Goal: Task Accomplishment & Management: Use online tool/utility

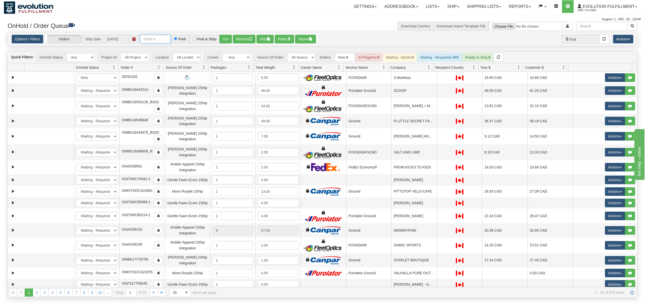
click at [167, 36] on input "text" at bounding box center [155, 39] width 30 height 9
click at [233, 40] on div "Options / Filters Group Shipments Orders Ship Date 10/02/2025 OGF317483303 Find…" at bounding box center [323, 39] width 622 height 9
click at [217, 42] on div "Find & Ship" at bounding box center [204, 39] width 31 height 9
click at [228, 42] on button "Go!" at bounding box center [225, 39] width 12 height 9
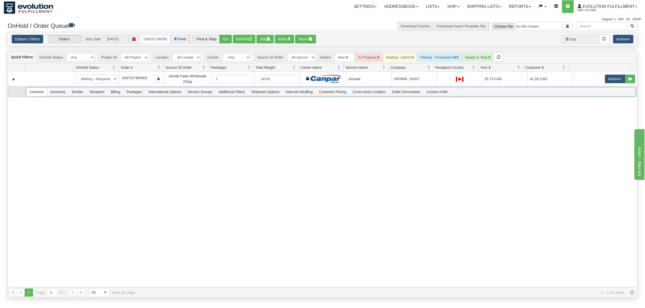
click at [96, 91] on span "Recipient" at bounding box center [97, 92] width 21 height 8
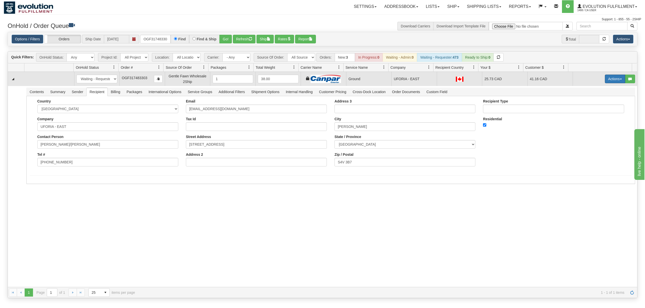
click at [605, 80] on button "Actions" at bounding box center [615, 79] width 20 height 9
click at [590, 108] on span "Ship" at bounding box center [595, 108] width 11 height 4
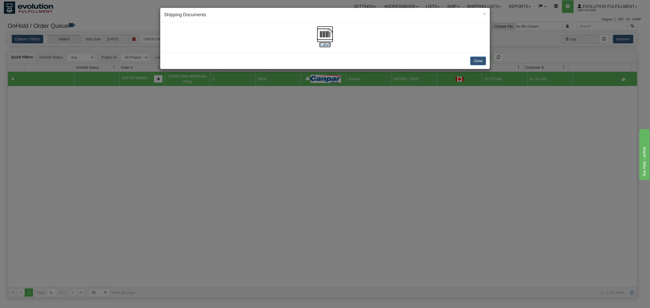
click at [323, 31] on img at bounding box center [325, 34] width 16 height 16
click at [484, 61] on button "Close" at bounding box center [478, 61] width 16 height 9
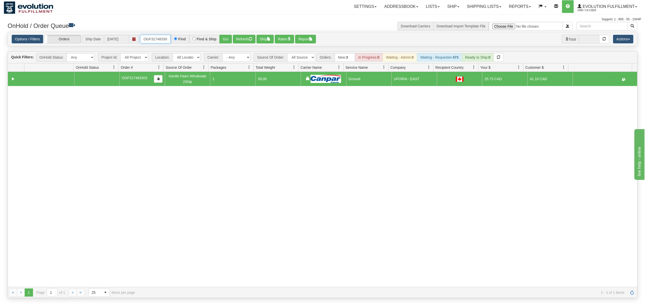
click at [163, 37] on input "OGF317483303" at bounding box center [155, 39] width 30 height 9
click at [235, 39] on button "Refresh" at bounding box center [244, 39] width 23 height 9
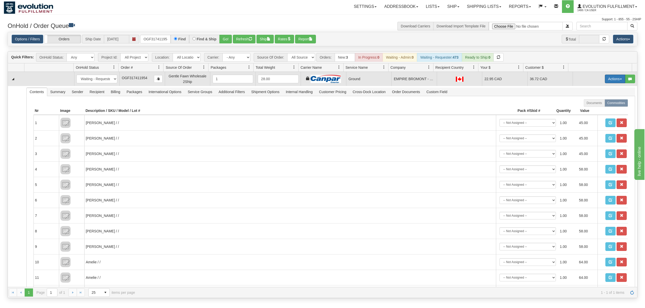
click at [613, 78] on button "Actions" at bounding box center [615, 79] width 20 height 9
click at [594, 109] on link "Ship" at bounding box center [604, 108] width 41 height 7
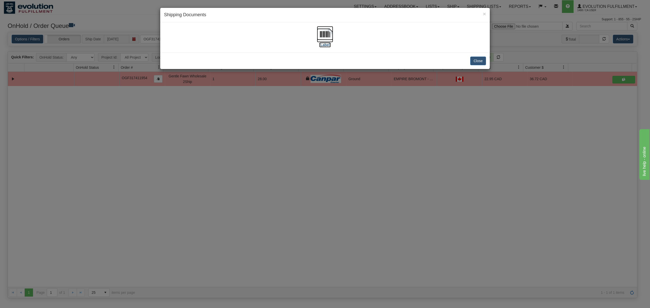
click at [320, 35] on img at bounding box center [325, 34] width 16 height 16
click at [480, 61] on button "Close" at bounding box center [478, 61] width 16 height 9
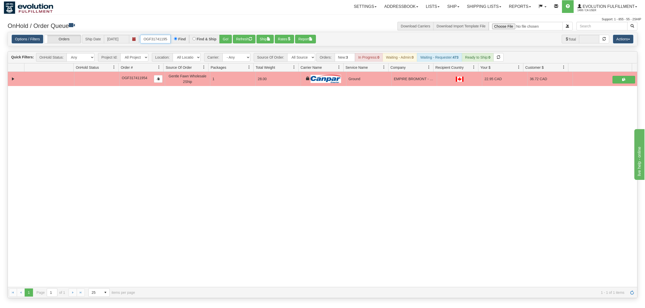
click at [161, 40] on input "OGF317411954" at bounding box center [155, 39] width 30 height 9
click at [160, 40] on input "OGF317411954" at bounding box center [155, 39] width 30 height 9
click at [228, 37] on button "Go!" at bounding box center [225, 39] width 12 height 9
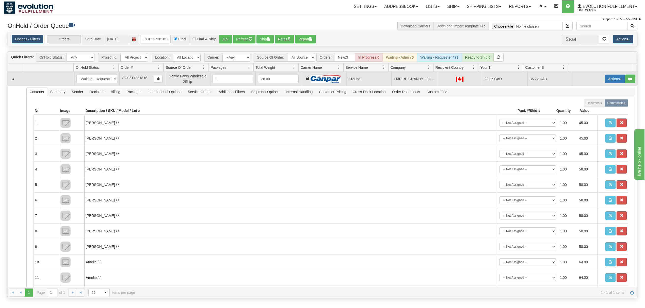
click at [612, 77] on button "Actions" at bounding box center [615, 79] width 20 height 9
click at [602, 110] on link "Ship" at bounding box center [604, 108] width 41 height 7
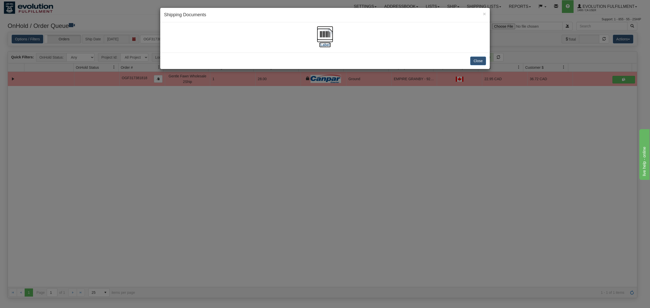
click at [327, 35] on img at bounding box center [325, 34] width 16 height 16
drag, startPoint x: 482, startPoint y: 62, endPoint x: 477, endPoint y: 11, distance: 51.0
click at [482, 59] on button "Close" at bounding box center [478, 61] width 16 height 9
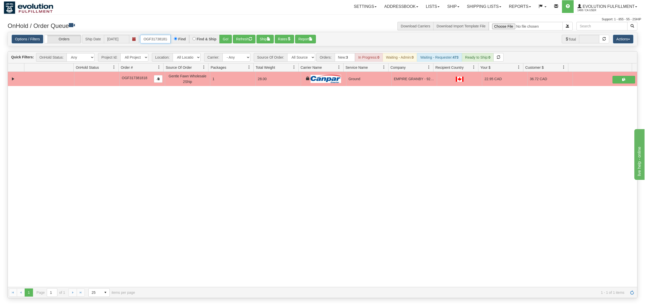
click at [165, 38] on input "OGF317381818" at bounding box center [155, 39] width 30 height 9
click at [230, 38] on button "Go!" at bounding box center [225, 39] width 12 height 9
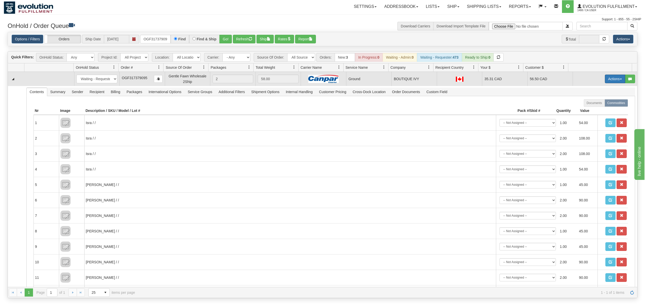
click at [605, 81] on button "Actions" at bounding box center [615, 79] width 20 height 9
click at [590, 107] on span "Ship" at bounding box center [595, 108] width 11 height 4
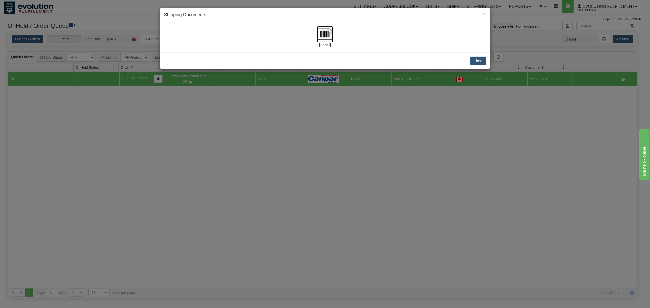
click at [320, 38] on img at bounding box center [325, 34] width 16 height 16
drag, startPoint x: 477, startPoint y: 64, endPoint x: 478, endPoint y: 4, distance: 60.7
click at [477, 64] on button "Close" at bounding box center [478, 61] width 16 height 9
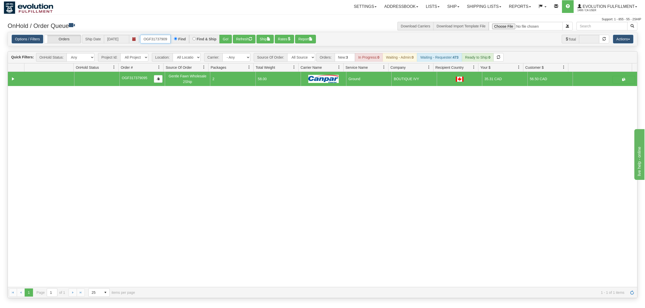
click at [149, 43] on input "OGF317379095" at bounding box center [155, 39] width 30 height 9
click at [226, 37] on button "Go!" at bounding box center [225, 39] width 12 height 9
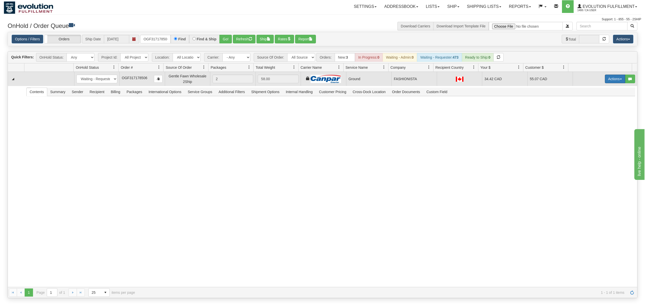
click at [616, 76] on button "Actions" at bounding box center [615, 79] width 20 height 9
click at [591, 110] on span "Ship" at bounding box center [595, 108] width 11 height 4
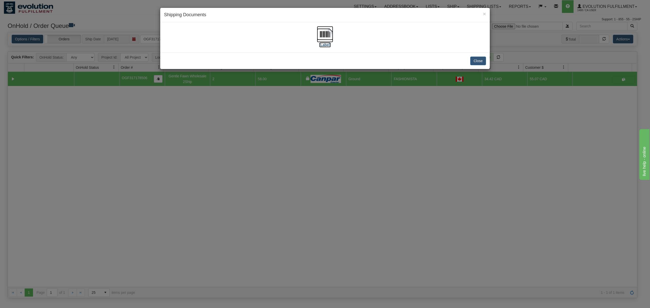
click at [328, 36] on img at bounding box center [325, 34] width 16 height 16
drag, startPoint x: 473, startPoint y: 63, endPoint x: 470, endPoint y: 1, distance: 62.0
click at [473, 62] on button "Close" at bounding box center [478, 61] width 16 height 9
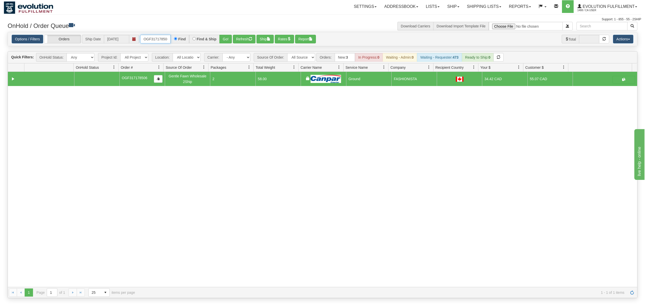
click at [160, 40] on input "OGF317178506" at bounding box center [155, 39] width 30 height 9
click at [159, 40] on input "OGF317178506" at bounding box center [155, 39] width 30 height 9
click at [224, 36] on button "Go!" at bounding box center [225, 39] width 12 height 9
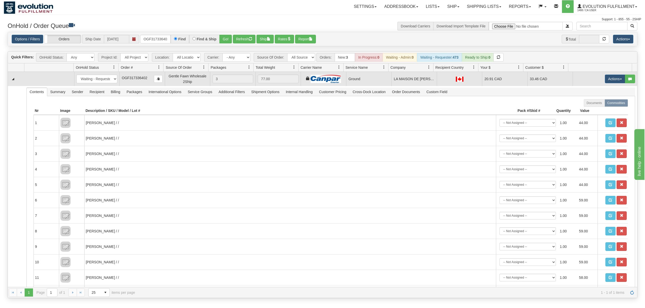
click at [597, 79] on td "Actions Open Refresh Rates Rate All Services Ship Delete Edit Items" at bounding box center [605, 79] width 65 height 14
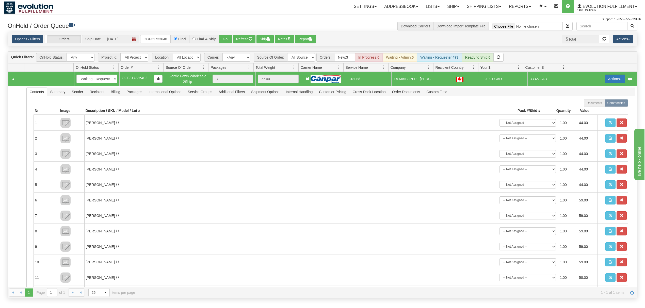
click at [605, 79] on button "Actions" at bounding box center [615, 79] width 20 height 9
click at [590, 110] on span "Ship" at bounding box center [595, 108] width 11 height 4
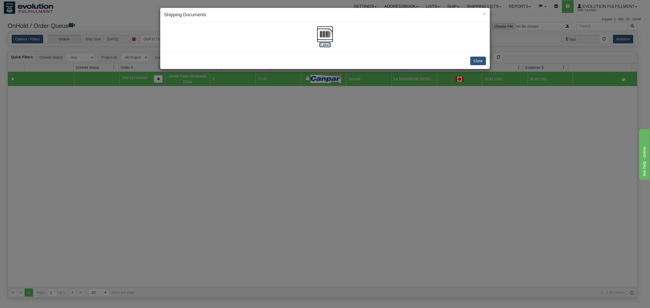
click at [321, 36] on img at bounding box center [325, 34] width 16 height 16
click at [475, 57] on button "Close" at bounding box center [478, 61] width 16 height 9
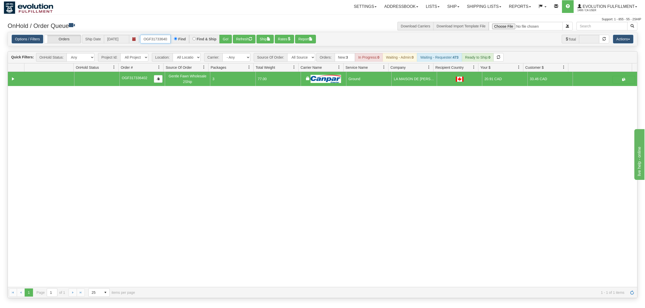
click at [157, 42] on input "OGF317336402" at bounding box center [155, 39] width 30 height 9
click at [228, 38] on button "Go!" at bounding box center [225, 39] width 12 height 9
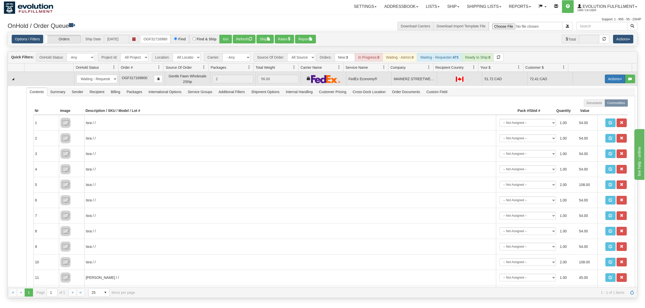
click at [607, 82] on button "Actions" at bounding box center [615, 79] width 20 height 9
click at [590, 110] on span "Ship" at bounding box center [595, 108] width 11 height 4
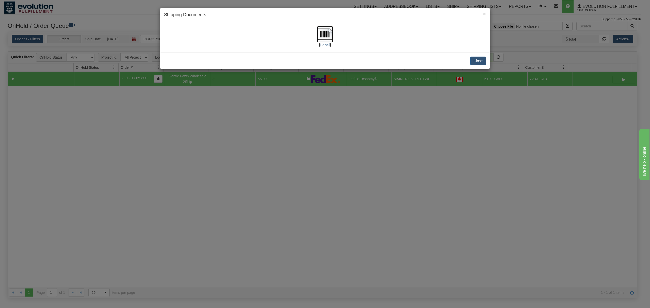
click at [328, 32] on img at bounding box center [325, 34] width 16 height 16
click at [479, 61] on button "Close" at bounding box center [478, 61] width 16 height 9
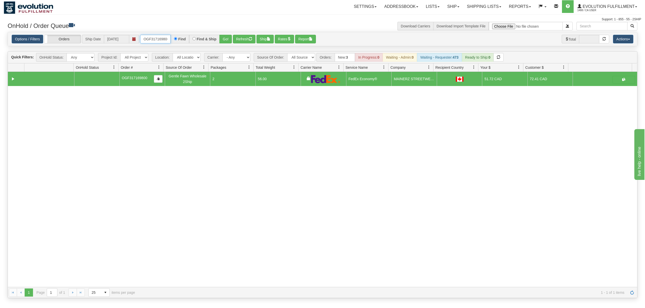
click at [160, 40] on input "OGF317169800" at bounding box center [155, 39] width 30 height 9
click at [226, 38] on button "Go!" at bounding box center [225, 39] width 12 height 9
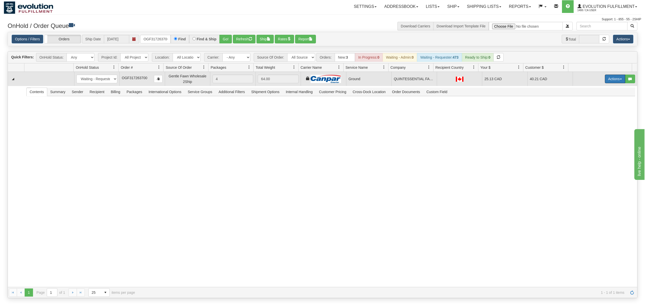
drag, startPoint x: 607, startPoint y: 82, endPoint x: 611, endPoint y: 86, distance: 5.7
click at [607, 82] on button "Actions" at bounding box center [615, 79] width 20 height 9
click at [593, 108] on span "Ship" at bounding box center [595, 108] width 11 height 4
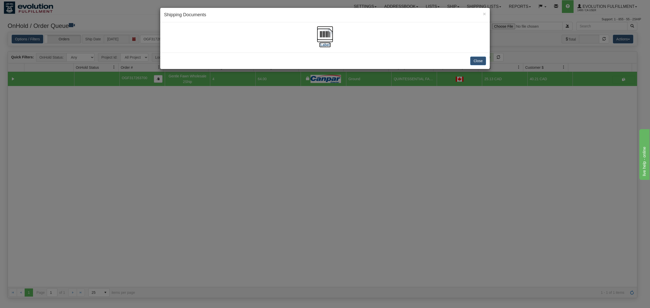
click at [319, 33] on img at bounding box center [325, 34] width 16 height 16
click at [325, 33] on img at bounding box center [325, 34] width 16 height 16
click at [481, 64] on button "Close" at bounding box center [478, 61] width 16 height 9
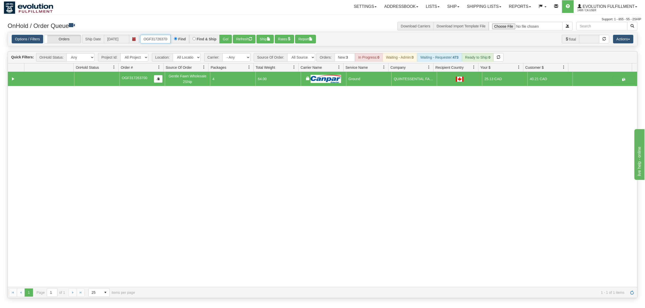
click at [153, 38] on input "OGF317263700" at bounding box center [155, 39] width 30 height 9
click at [228, 40] on button "Go!" at bounding box center [225, 39] width 12 height 9
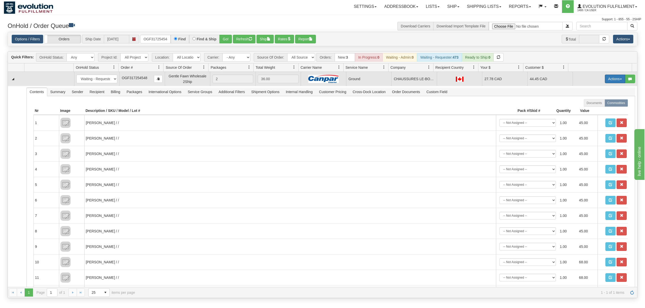
click at [615, 81] on button "Actions" at bounding box center [615, 79] width 20 height 9
click at [590, 109] on span at bounding box center [592, 108] width 4 height 4
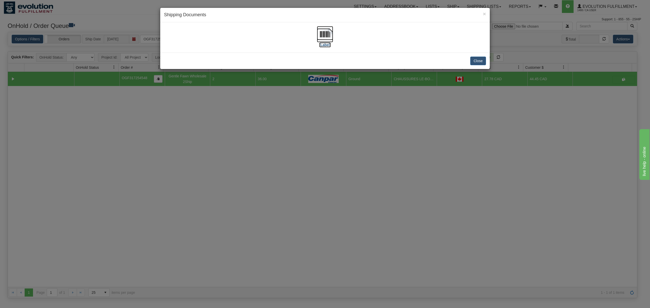
click at [325, 35] on img at bounding box center [325, 34] width 16 height 16
click at [480, 65] on button "Close" at bounding box center [478, 61] width 16 height 9
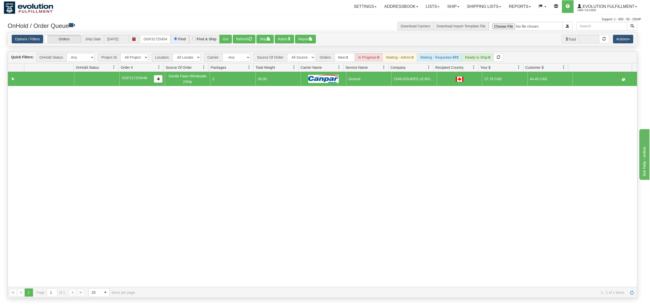
click at [480, 63] on div at bounding box center [325, 154] width 650 height 308
click at [156, 36] on input "OGF317254548" at bounding box center [155, 39] width 30 height 9
type input "OGF317342034"
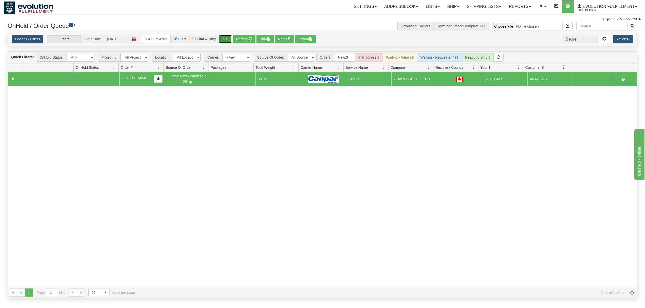
click at [229, 37] on button "Go!" at bounding box center [225, 39] width 12 height 9
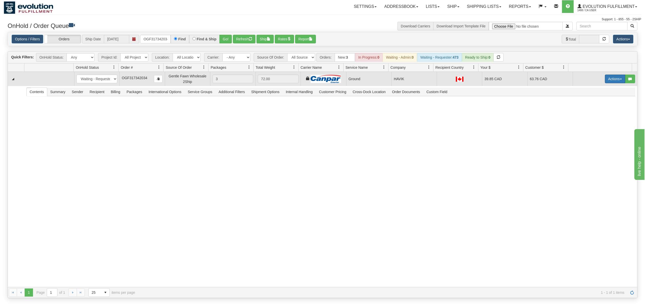
click at [605, 78] on button "Actions" at bounding box center [615, 79] width 20 height 9
click at [590, 108] on span at bounding box center [592, 108] width 4 height 4
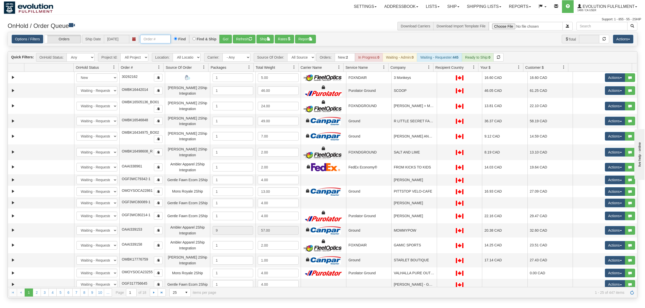
drag, startPoint x: 162, startPoint y: 42, endPoint x: 166, endPoint y: 44, distance: 4.0
click at [166, 44] on div "Options / Filters Group Shipments Orders Ship Date 10/02/2025 Find Find & Ship …" at bounding box center [322, 39] width 629 height 14
type input "OGF317342034"
click at [231, 35] on button "Go!" at bounding box center [225, 39] width 12 height 9
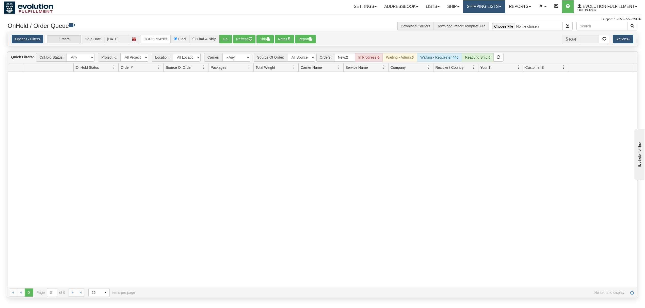
click at [483, 5] on link "Shipping lists" at bounding box center [484, 6] width 42 height 13
click at [478, 16] on span "Current Shipments" at bounding box center [476, 18] width 30 height 4
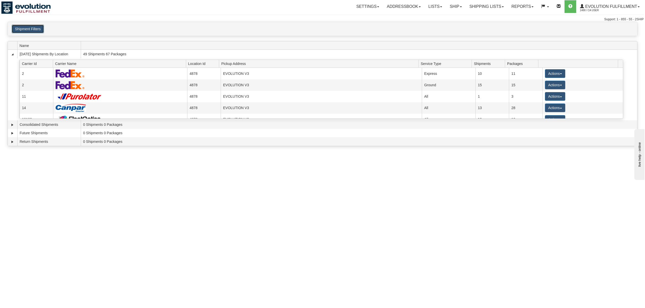
click at [30, 25] on button "Shipment Filters" at bounding box center [28, 29] width 32 height 9
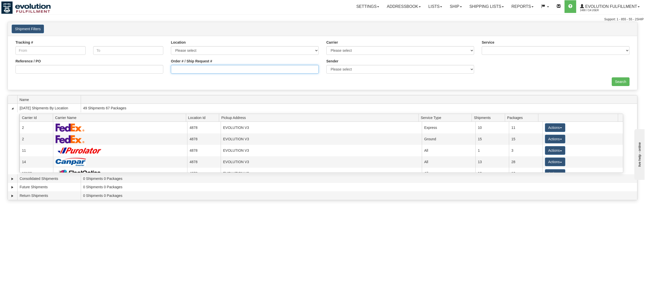
click at [191, 72] on input "Order # / Ship Request #" at bounding box center [245, 69] width 148 height 9
type input "342034"
click at [629, 83] on div "Search" at bounding box center [323, 81] width 622 height 9
click at [624, 83] on input "Search" at bounding box center [621, 81] width 18 height 9
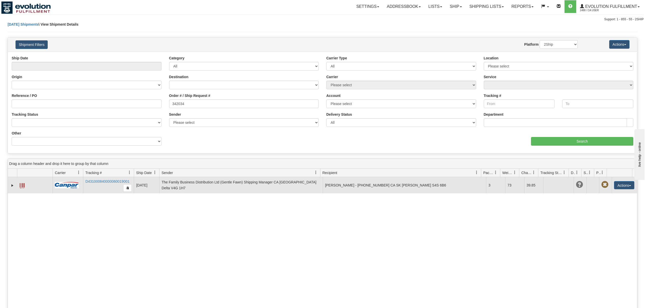
click at [20, 186] on span at bounding box center [22, 185] width 5 height 5
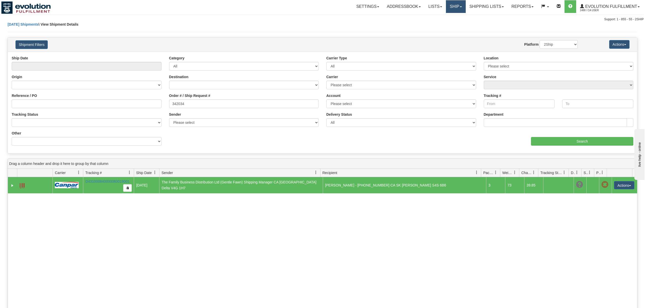
click at [447, 7] on link "Ship" at bounding box center [456, 6] width 20 height 13
click at [441, 27] on link "OnHold / Order Queue" at bounding box center [443, 24] width 46 height 7
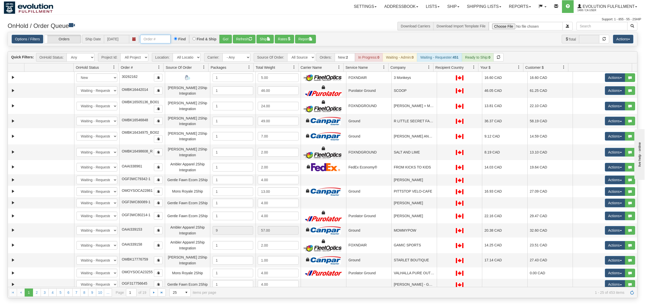
click at [162, 40] on input "text" at bounding box center [155, 39] width 30 height 9
click at [228, 40] on button "Go!" at bounding box center [225, 39] width 12 height 9
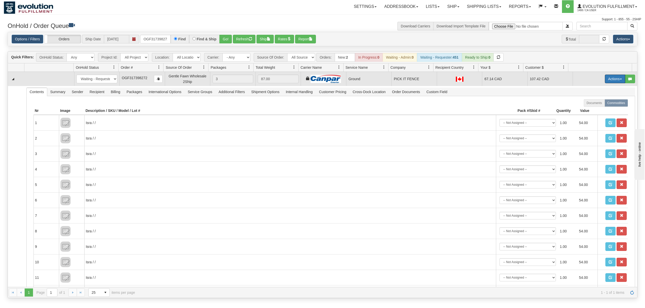
click at [612, 81] on button "Actions" at bounding box center [615, 79] width 20 height 9
click at [590, 109] on span "Ship" at bounding box center [595, 108] width 11 height 4
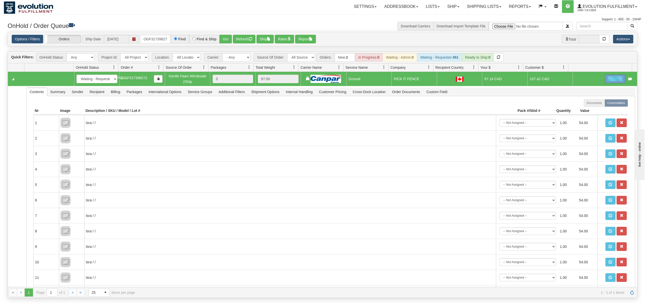
click at [613, 78] on div at bounding box center [615, 79] width 20 height 9
click at [625, 78] on button "button" at bounding box center [630, 79] width 10 height 9
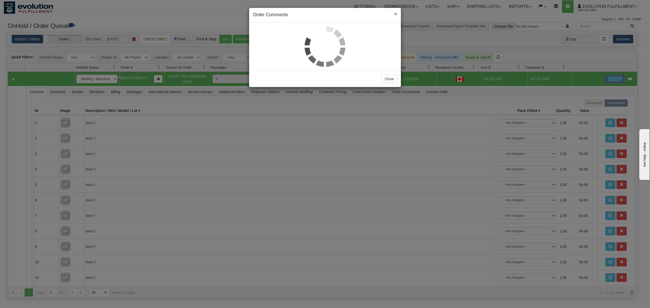
click at [395, 14] on span "×" at bounding box center [395, 14] width 3 height 6
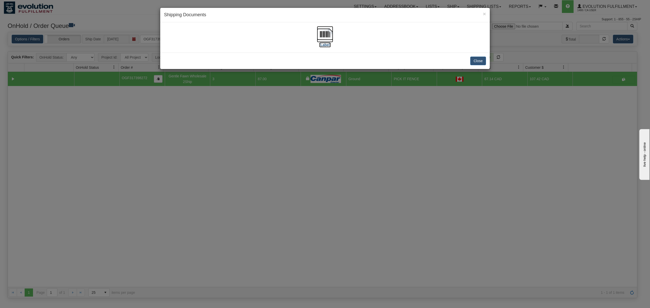
click at [324, 31] on img at bounding box center [325, 34] width 16 height 16
click at [474, 66] on div "Close" at bounding box center [325, 61] width 330 height 17
click at [479, 62] on button "Close" at bounding box center [478, 61] width 16 height 9
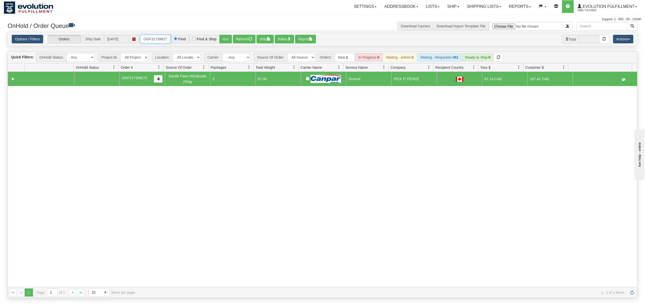
click at [161, 42] on input "OGF317398272" at bounding box center [155, 39] width 30 height 9
click at [225, 41] on button "Go!" at bounding box center [225, 39] width 12 height 9
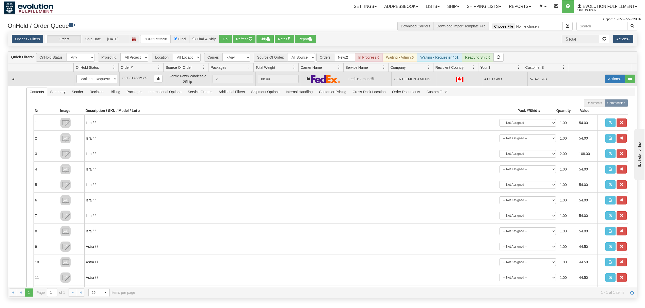
click at [606, 78] on button "Actions" at bounding box center [615, 79] width 20 height 9
click at [590, 108] on span "Ship" at bounding box center [595, 108] width 11 height 4
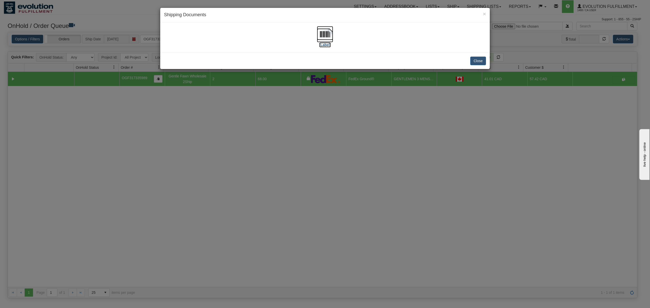
click at [322, 31] on img at bounding box center [325, 34] width 16 height 16
click at [479, 61] on button "Close" at bounding box center [478, 61] width 16 height 9
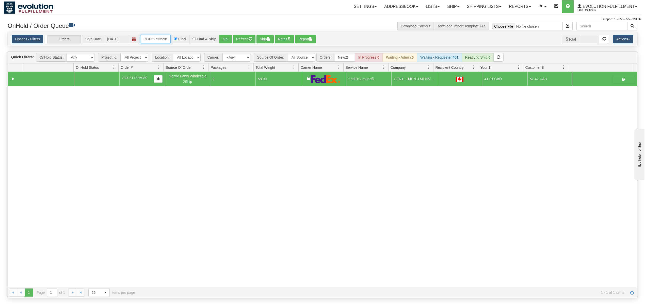
click at [163, 38] on input "OGF317335989" at bounding box center [155, 39] width 30 height 9
click at [225, 37] on button "Go!" at bounding box center [225, 39] width 12 height 9
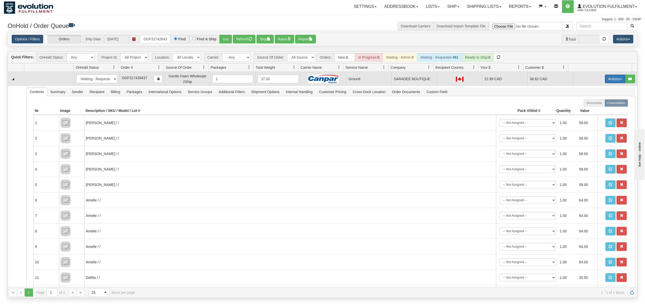
click at [611, 80] on button "Actions" at bounding box center [615, 79] width 20 height 9
click at [590, 108] on span "Ship" at bounding box center [595, 108] width 11 height 4
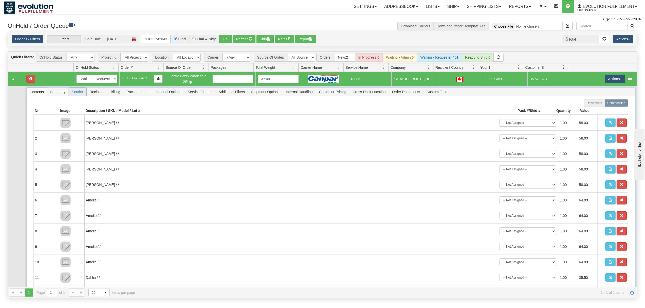
click at [82, 96] on span "Sender" at bounding box center [78, 92] width 18 height 8
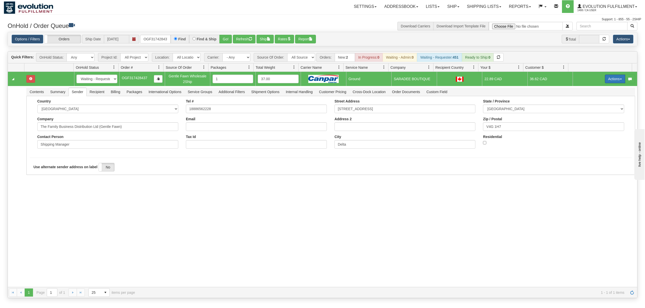
click at [611, 78] on button "Actions" at bounding box center [615, 79] width 20 height 9
click at [590, 110] on span at bounding box center [592, 108] width 4 height 4
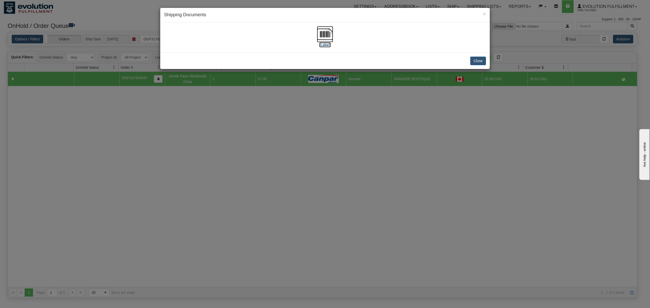
click at [320, 34] on img at bounding box center [325, 34] width 16 height 16
click at [475, 62] on button "Close" at bounding box center [478, 61] width 16 height 9
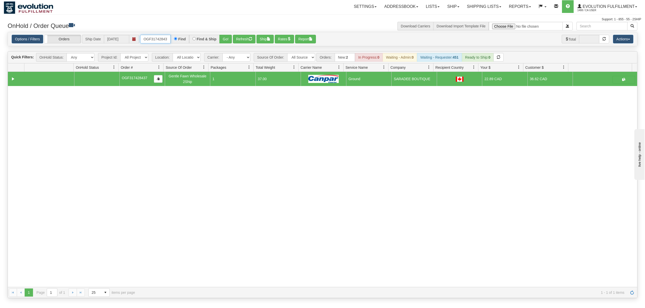
click at [147, 40] on input "OGF317428437" at bounding box center [155, 39] width 30 height 9
click at [220, 41] on button "Go!" at bounding box center [225, 39] width 12 height 9
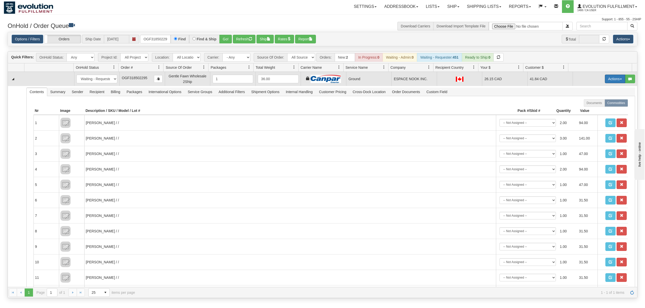
click at [613, 78] on button "Actions" at bounding box center [615, 79] width 20 height 9
click at [590, 108] on span "Ship" at bounding box center [595, 108] width 11 height 4
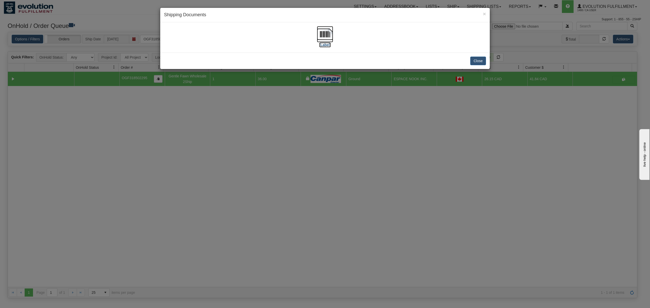
click at [325, 33] on img at bounding box center [325, 34] width 16 height 16
click at [478, 60] on button "Close" at bounding box center [478, 61] width 16 height 9
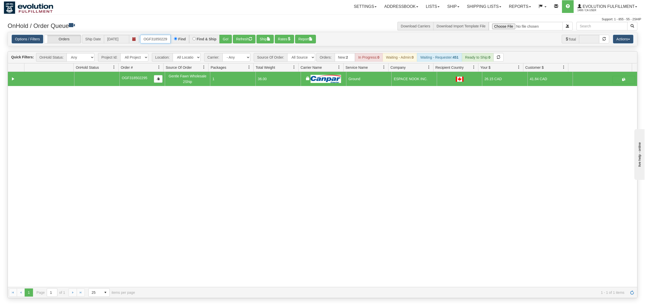
click at [169, 39] on input "OGF318502295" at bounding box center [155, 39] width 30 height 9
click at [168, 39] on input "OGF318502295" at bounding box center [155, 39] width 30 height 9
click at [222, 38] on button "Go!" at bounding box center [225, 39] width 12 height 9
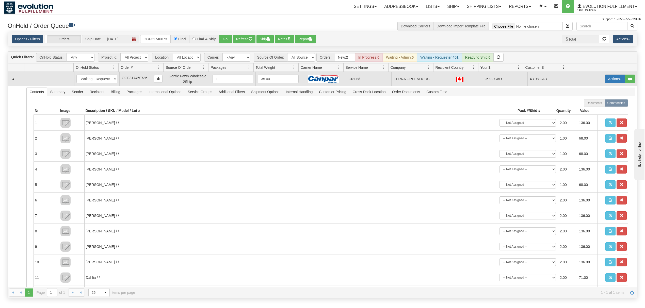
click at [611, 77] on button "Actions" at bounding box center [615, 79] width 20 height 9
click at [590, 109] on span "Ship" at bounding box center [595, 108] width 11 height 4
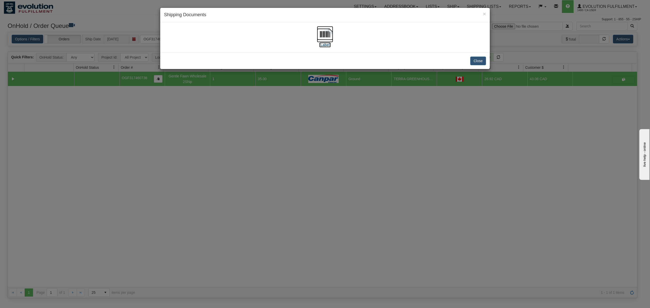
click at [327, 36] on img at bounding box center [325, 34] width 16 height 16
click at [482, 57] on button "Close" at bounding box center [478, 61] width 16 height 9
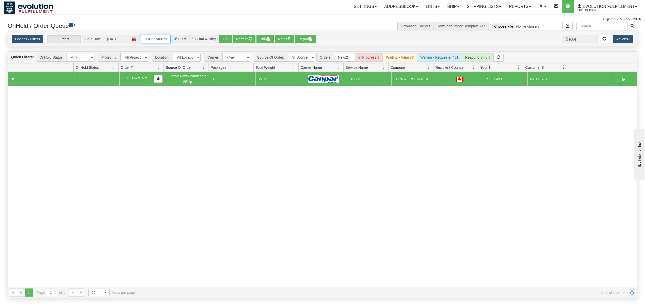
click at [155, 39] on input "OGF317460736" at bounding box center [155, 39] width 30 height 9
click at [230, 38] on button "Go!" at bounding box center [225, 39] width 12 height 9
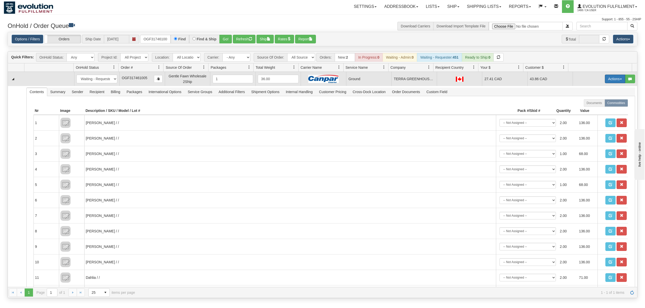
click at [613, 80] on button "Actions" at bounding box center [615, 79] width 20 height 9
click at [590, 110] on span "Ship" at bounding box center [595, 108] width 11 height 4
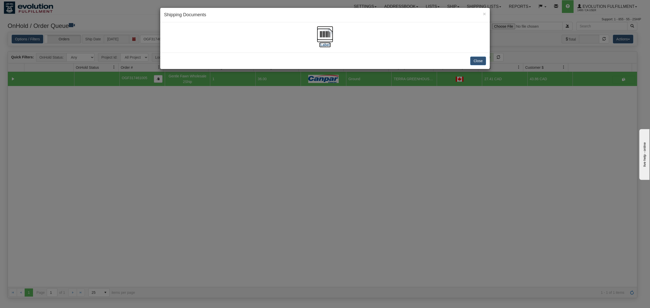
click at [322, 36] on img at bounding box center [325, 34] width 16 height 16
click at [472, 60] on button "Close" at bounding box center [478, 61] width 16 height 9
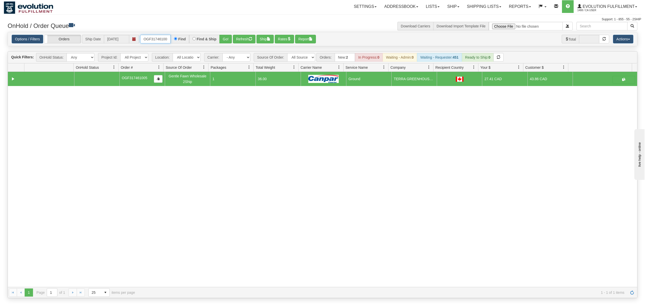
click at [150, 40] on input "OGF317461005" at bounding box center [155, 39] width 30 height 9
type input "OGF317313306"
click at [225, 38] on button "Go!" at bounding box center [225, 39] width 12 height 9
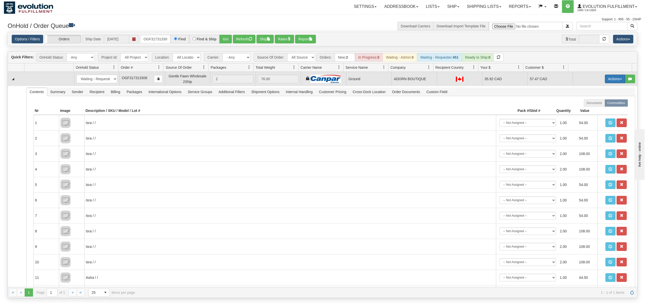
click at [611, 79] on button "Actions" at bounding box center [615, 79] width 20 height 9
click at [585, 111] on link "Ship" at bounding box center [604, 108] width 41 height 7
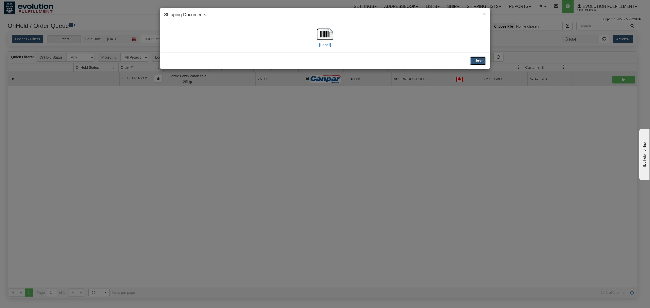
click at [483, 61] on button "Close" at bounding box center [478, 61] width 16 height 9
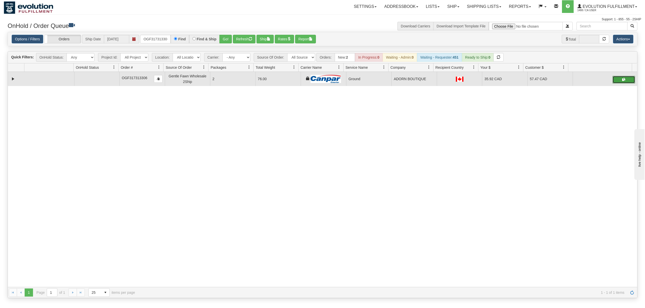
click at [613, 81] on button "button" at bounding box center [624, 80] width 23 height 8
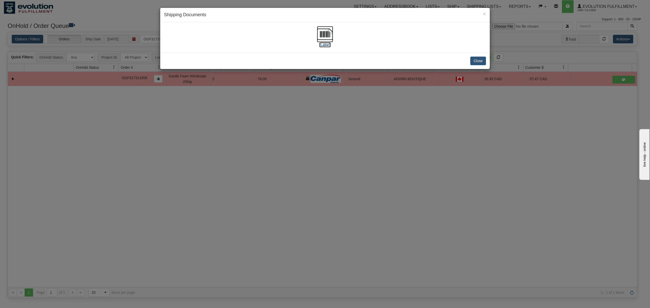
click at [326, 37] on img at bounding box center [325, 34] width 16 height 16
click at [475, 59] on button "Close" at bounding box center [478, 61] width 16 height 9
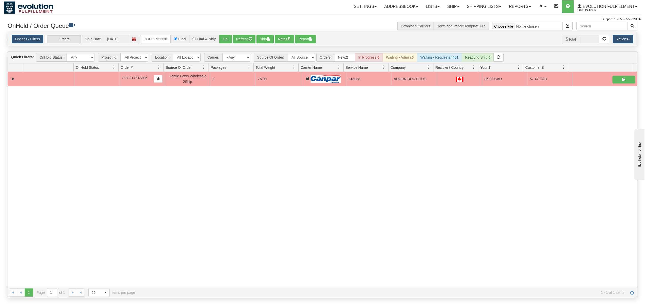
click at [164, 35] on div "Options / Filters Group Shipments Orders Ship Date 10/02/2025 OGF317313306 Find…" at bounding box center [322, 39] width 629 height 14
click at [163, 35] on div "Options / Filters Group Shipments Orders Ship Date 10/02/2025 OGF317313306 Find…" at bounding box center [322, 39] width 629 height 14
click at [160, 39] on input "OGF317313306" at bounding box center [155, 39] width 30 height 9
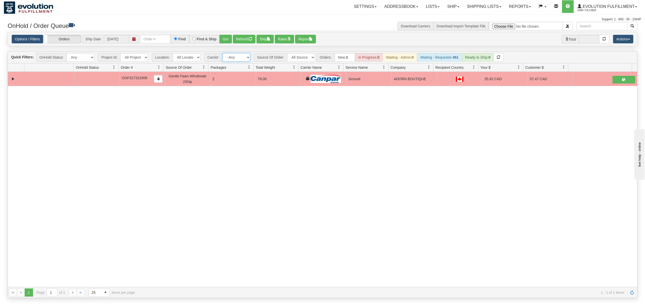
click at [245, 58] on select "- Any - Has NO carrier assigned - Has a carrier assigned FleetOptics Inc. My Ca…" at bounding box center [237, 57] width 28 height 9
click at [247, 39] on button "Refresh" at bounding box center [244, 39] width 23 height 9
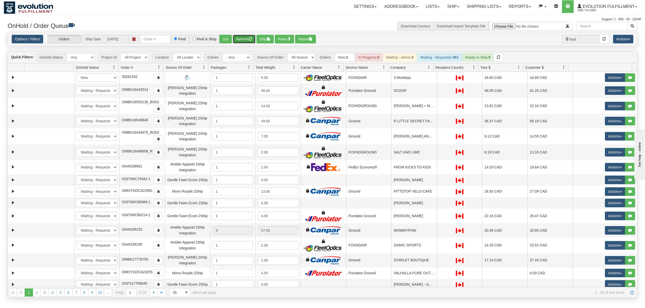
click at [248, 68] on span at bounding box center [249, 67] width 4 height 4
click at [260, 95] on span "Sort Descending" at bounding box center [267, 95] width 26 height 5
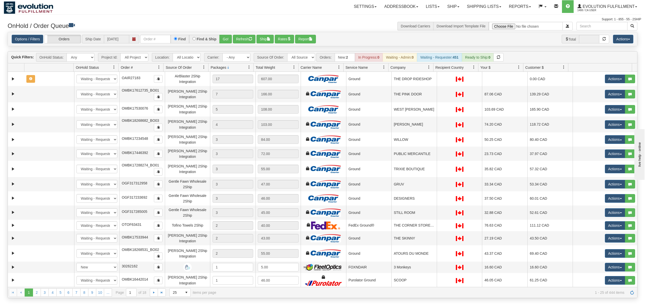
click at [157, 44] on div "Options / Filters Group Shipments Orders Ship Date 10/02/2025 Find Find & Ship …" at bounding box center [322, 39] width 629 height 14
click at [158, 43] on input "text" at bounding box center [155, 39] width 30 height 9
click at [227, 38] on button "Go!" at bounding box center [225, 39] width 12 height 9
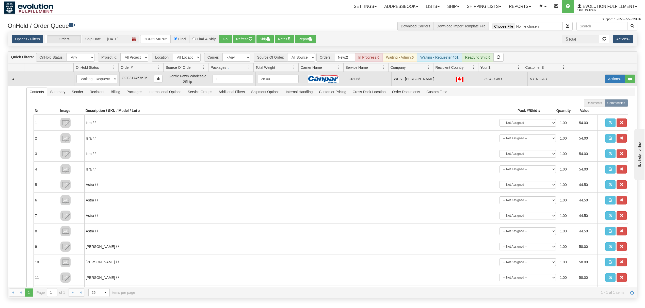
drag, startPoint x: 598, startPoint y: 82, endPoint x: 607, endPoint y: 80, distance: 9.1
click at [607, 81] on td "Actions Open Refresh Rates Rate All Services Ship Delete Edit Items" at bounding box center [605, 79] width 65 height 14
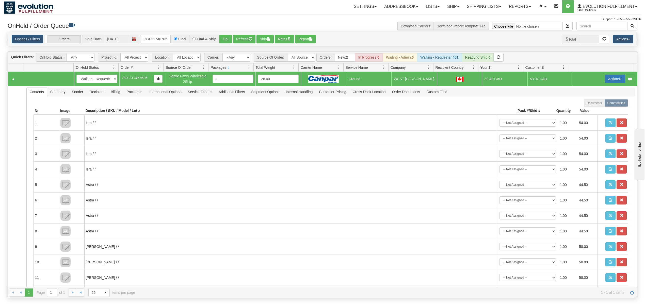
click at [607, 80] on button "Actions" at bounding box center [615, 79] width 20 height 9
click at [591, 110] on span "Ship" at bounding box center [595, 108] width 11 height 4
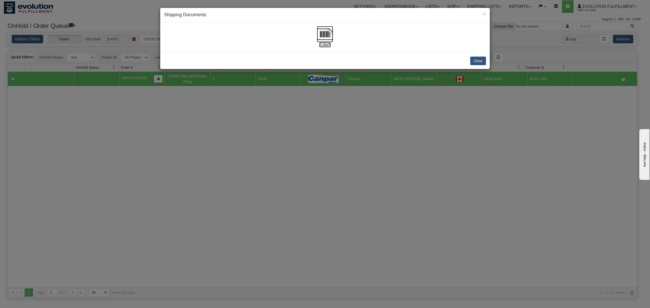
click at [323, 34] on img at bounding box center [325, 34] width 16 height 16
click at [480, 61] on button "Close" at bounding box center [478, 61] width 16 height 9
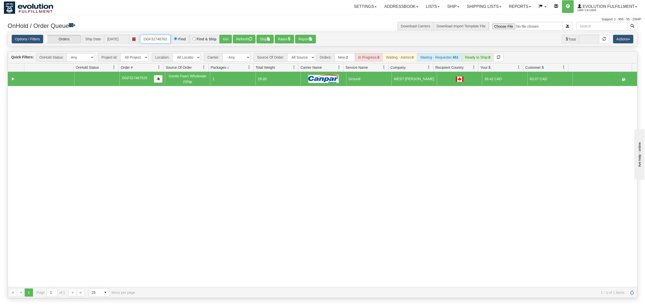
click at [162, 37] on input "OGF317467625" at bounding box center [155, 39] width 30 height 9
click at [162, 38] on input "OGF317467625" at bounding box center [155, 39] width 30 height 9
click at [233, 39] on div "Options / Filters Group Shipments Orders Ship Date 10/02/2025 OGF317482797 Find…" at bounding box center [323, 39] width 622 height 9
click at [228, 39] on button "Go!" at bounding box center [225, 39] width 12 height 9
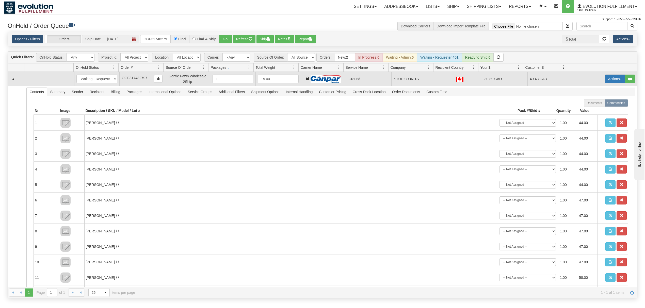
click at [607, 76] on button "Actions" at bounding box center [615, 79] width 20 height 9
click at [590, 109] on span at bounding box center [592, 108] width 4 height 4
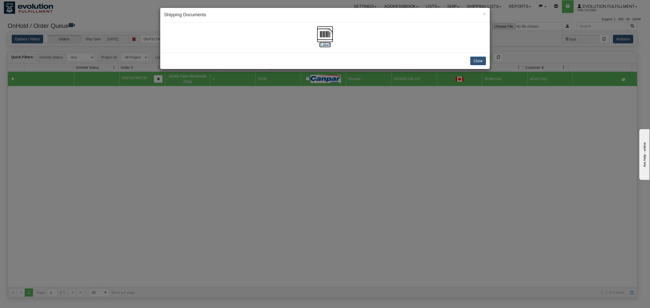
click at [324, 37] on img at bounding box center [325, 34] width 16 height 16
click at [478, 60] on button "Close" at bounding box center [478, 61] width 16 height 9
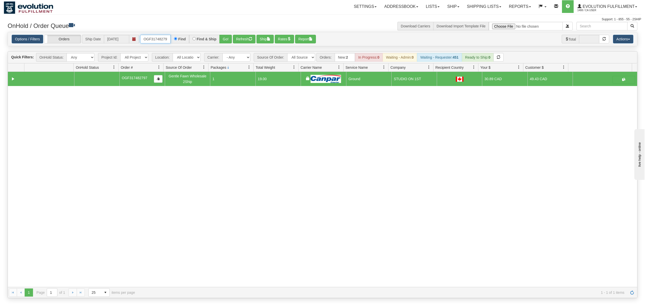
click at [148, 40] on input "OGF317482797" at bounding box center [155, 39] width 30 height 9
click at [227, 41] on button "Go!" at bounding box center [225, 39] width 12 height 9
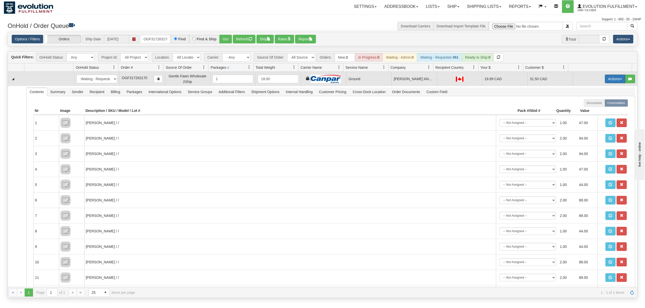
click at [605, 79] on button "Actions" at bounding box center [615, 79] width 20 height 9
click at [590, 109] on span "Ship" at bounding box center [595, 108] width 11 height 4
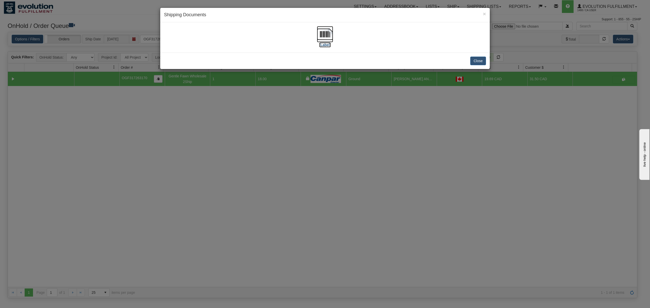
click at [321, 33] on img at bounding box center [325, 34] width 16 height 16
click at [480, 61] on button "Close" at bounding box center [478, 61] width 16 height 9
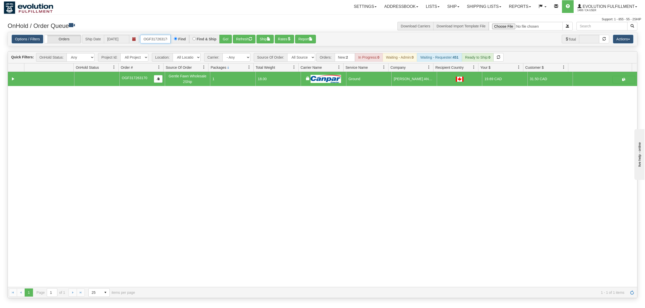
click at [156, 42] on input "OGF317263170" at bounding box center [155, 39] width 30 height 9
click at [225, 41] on button "Go!" at bounding box center [225, 39] width 12 height 9
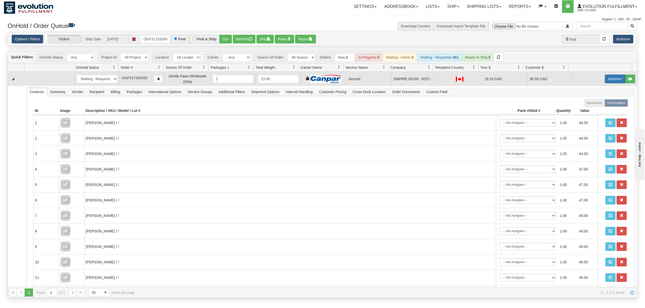
click at [605, 83] on button "Actions" at bounding box center [615, 79] width 20 height 9
click at [591, 110] on span "Ship" at bounding box center [595, 108] width 11 height 4
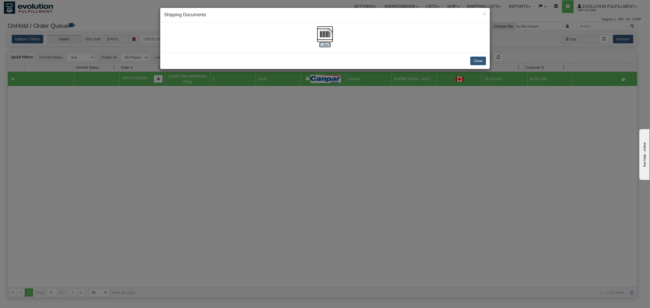
click at [329, 34] on img at bounding box center [325, 34] width 16 height 16
click at [488, 60] on div "Close" at bounding box center [325, 61] width 330 height 17
drag, startPoint x: 482, startPoint y: 61, endPoint x: 481, endPoint y: 48, distance: 13.2
click at [481, 61] on button "Close" at bounding box center [478, 61] width 16 height 9
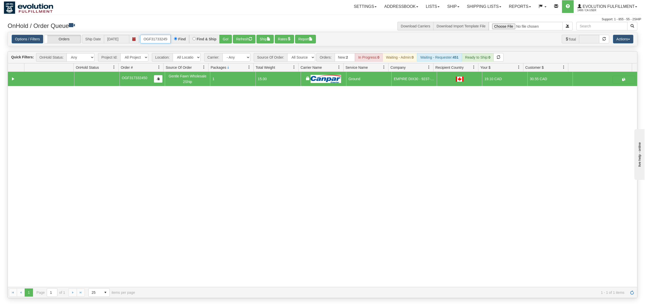
click at [157, 41] on input "OGF317332450" at bounding box center [155, 39] width 30 height 9
click at [224, 41] on button "Go!" at bounding box center [225, 39] width 12 height 9
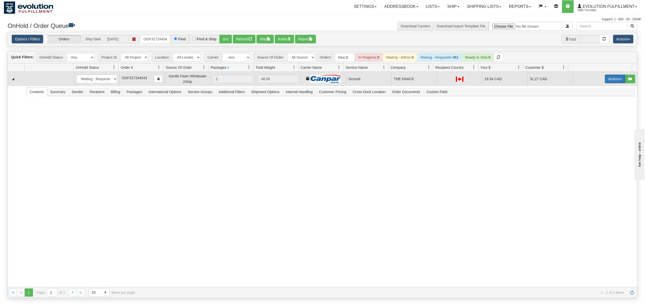
drag, startPoint x: 610, startPoint y: 81, endPoint x: 610, endPoint y: 85, distance: 3.8
click at [610, 81] on button "Actions" at bounding box center [615, 79] width 20 height 9
click at [591, 108] on span "Ship" at bounding box center [595, 108] width 11 height 4
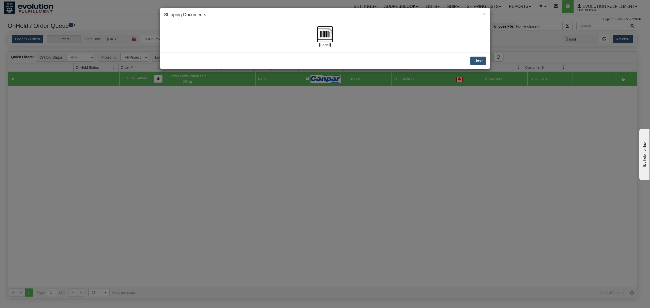
click at [324, 37] on img at bounding box center [325, 34] width 16 height 16
click at [481, 61] on button "Close" at bounding box center [478, 61] width 16 height 9
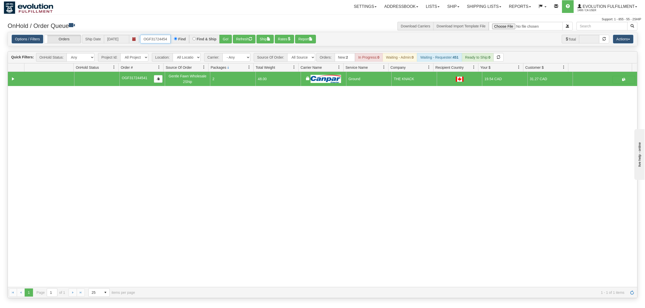
click at [155, 41] on input "OGF317244541" at bounding box center [155, 39] width 30 height 9
click at [226, 37] on button "Go!" at bounding box center [225, 39] width 12 height 9
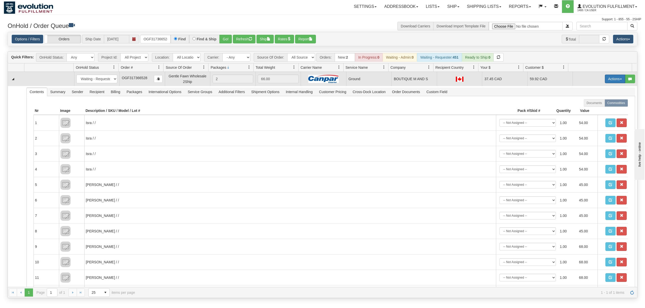
click at [607, 79] on button "Actions" at bounding box center [615, 79] width 20 height 9
click at [592, 109] on span "Ship" at bounding box center [595, 108] width 11 height 4
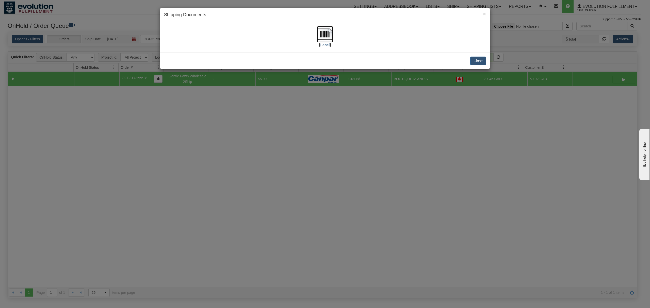
click at [323, 34] on img at bounding box center [325, 34] width 16 height 16
click at [477, 58] on button "Close" at bounding box center [478, 61] width 16 height 9
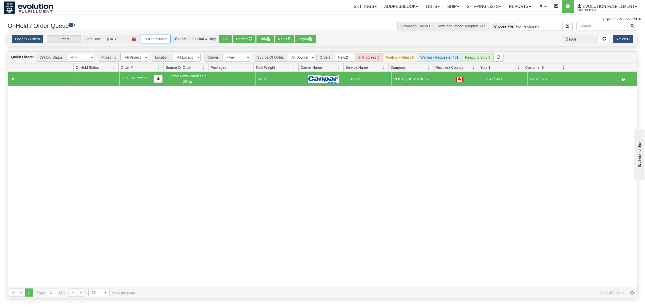
click at [154, 40] on input "OGF317366528" at bounding box center [155, 39] width 30 height 9
click at [227, 34] on div "Options / Filters Group Shipments Orders Ship Date 10/02/2025 OGF317444335 Find…" at bounding box center [322, 39] width 629 height 14
click at [229, 39] on button "Go!" at bounding box center [225, 39] width 12 height 9
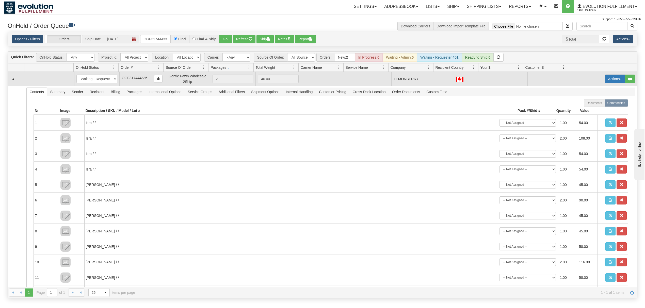
click at [607, 80] on button "Actions" at bounding box center [615, 79] width 20 height 9
click at [597, 101] on link "Rate All Services" at bounding box center [604, 102] width 41 height 7
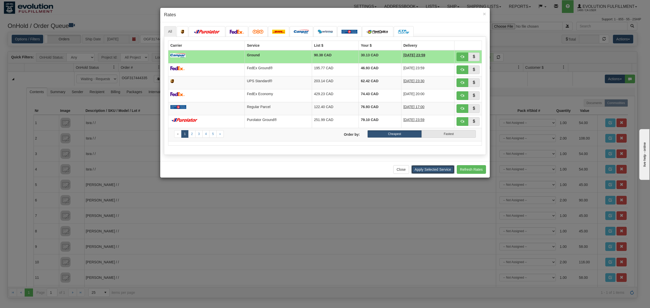
click at [438, 172] on button "Apply Selected Service" at bounding box center [432, 169] width 43 height 9
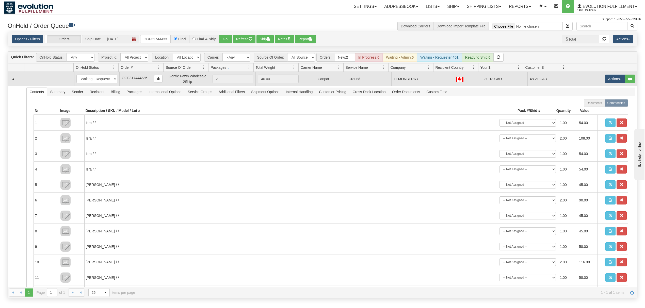
click at [606, 85] on td "Actions Open Refresh Rates Rate All Services Ship Delete Edit Items" at bounding box center [605, 79] width 65 height 14
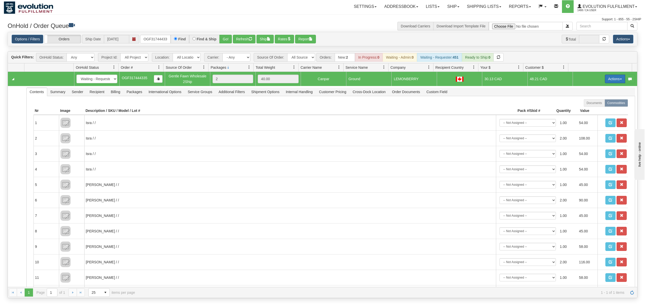
click at [610, 83] on button "Actions" at bounding box center [615, 79] width 20 height 9
click at [591, 108] on span "Ship" at bounding box center [595, 108] width 11 height 4
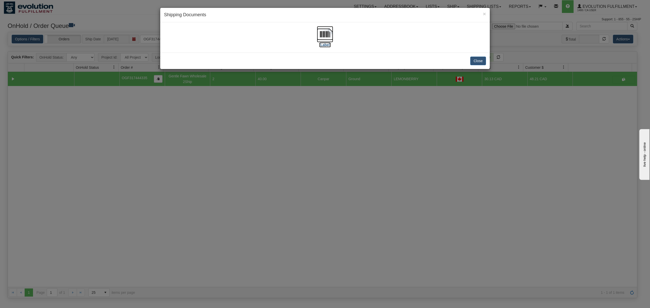
click at [324, 36] on img at bounding box center [325, 34] width 16 height 16
drag, startPoint x: 480, startPoint y: 62, endPoint x: 480, endPoint y: 50, distance: 11.9
click at [480, 61] on button "Close" at bounding box center [478, 61] width 16 height 9
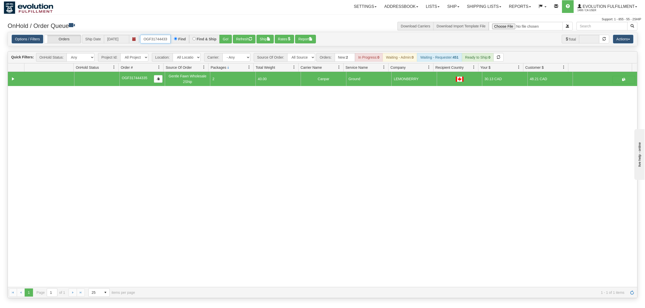
click at [157, 40] on input "OGF317444335" at bounding box center [155, 39] width 30 height 9
type input "OGF317162430"
click at [228, 40] on button "Go!" at bounding box center [225, 39] width 12 height 9
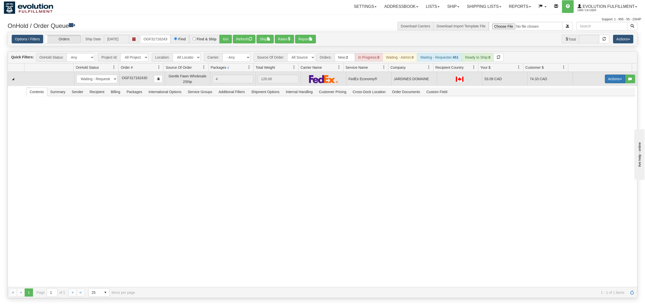
click at [605, 77] on button "Actions" at bounding box center [615, 79] width 20 height 9
click at [590, 108] on span "Ship" at bounding box center [595, 108] width 11 height 4
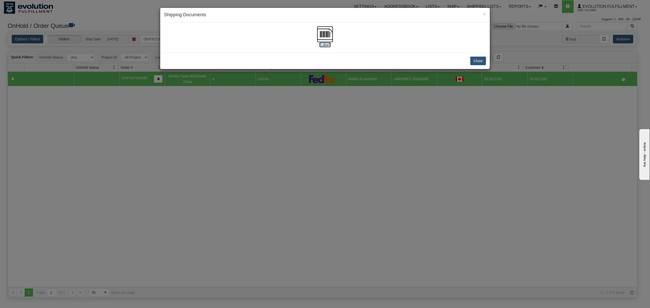
click at [323, 36] on img at bounding box center [325, 34] width 16 height 16
click at [483, 67] on div "Close" at bounding box center [325, 61] width 330 height 17
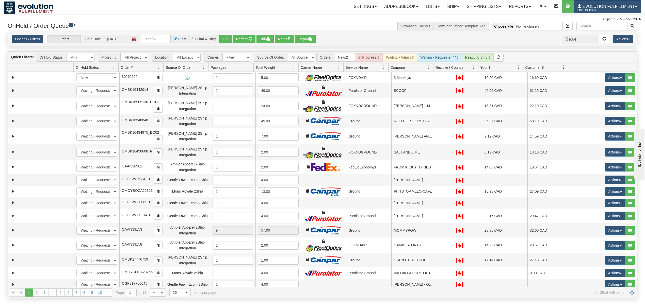
drag, startPoint x: 599, startPoint y: 7, endPoint x: 601, endPoint y: 10, distance: 3.1
click at [599, 7] on span "Evolution Fulfillment" at bounding box center [608, 6] width 53 height 4
click at [600, 30] on span "LOG OUT" at bounding box center [607, 31] width 16 height 4
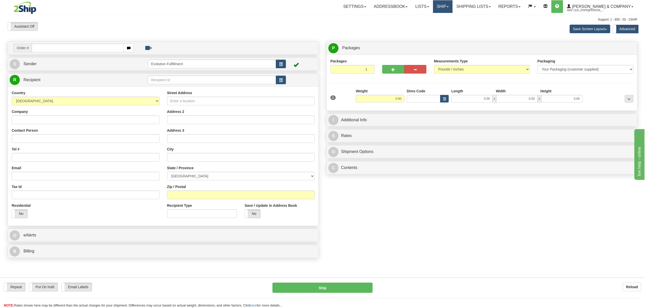
click at [453, 7] on link "Ship" at bounding box center [443, 6] width 20 height 13
click at [452, 21] on link "OnHold / Order Queue" at bounding box center [429, 24] width 46 height 7
